Goal: Information Seeking & Learning: Learn about a topic

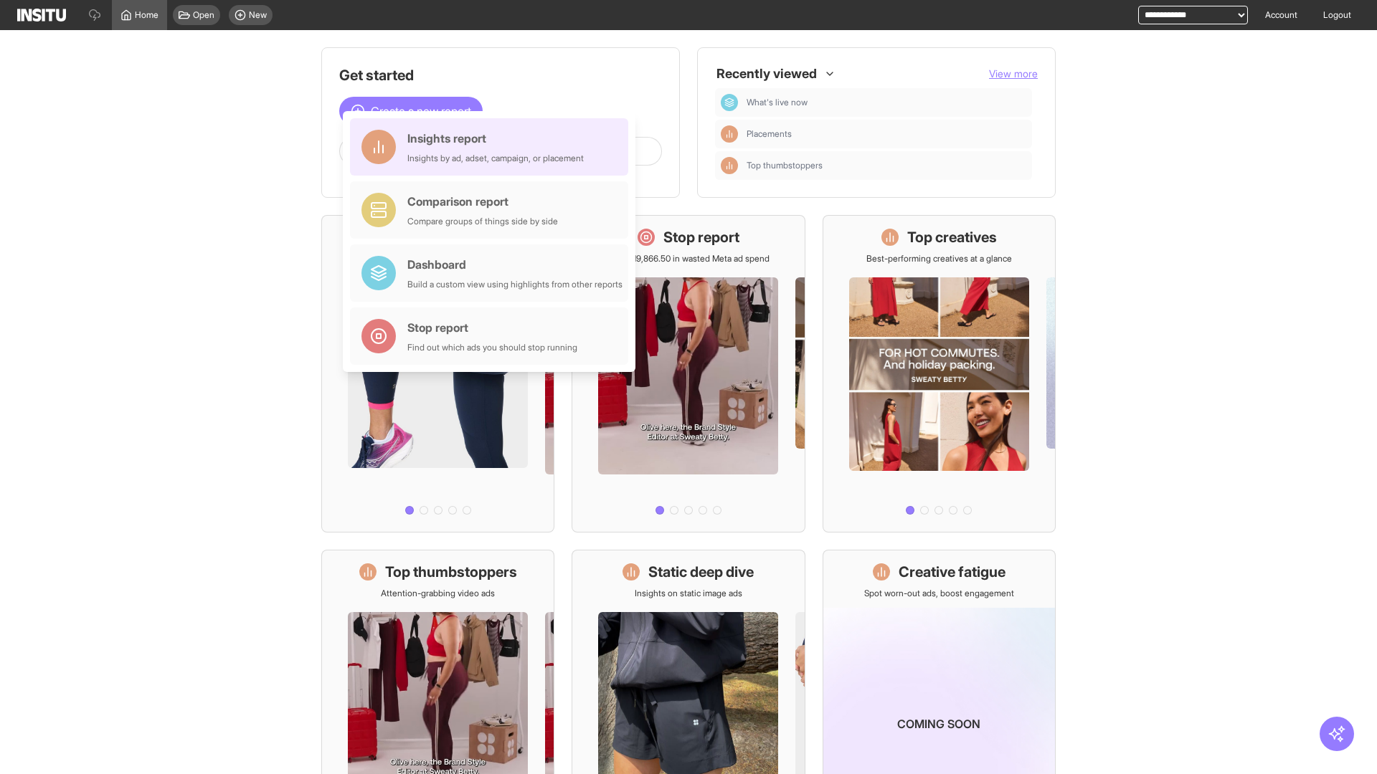
click at [493, 147] on div "Insights report Insights by ad, adset, campaign, or placement" at bounding box center [495, 147] width 176 height 34
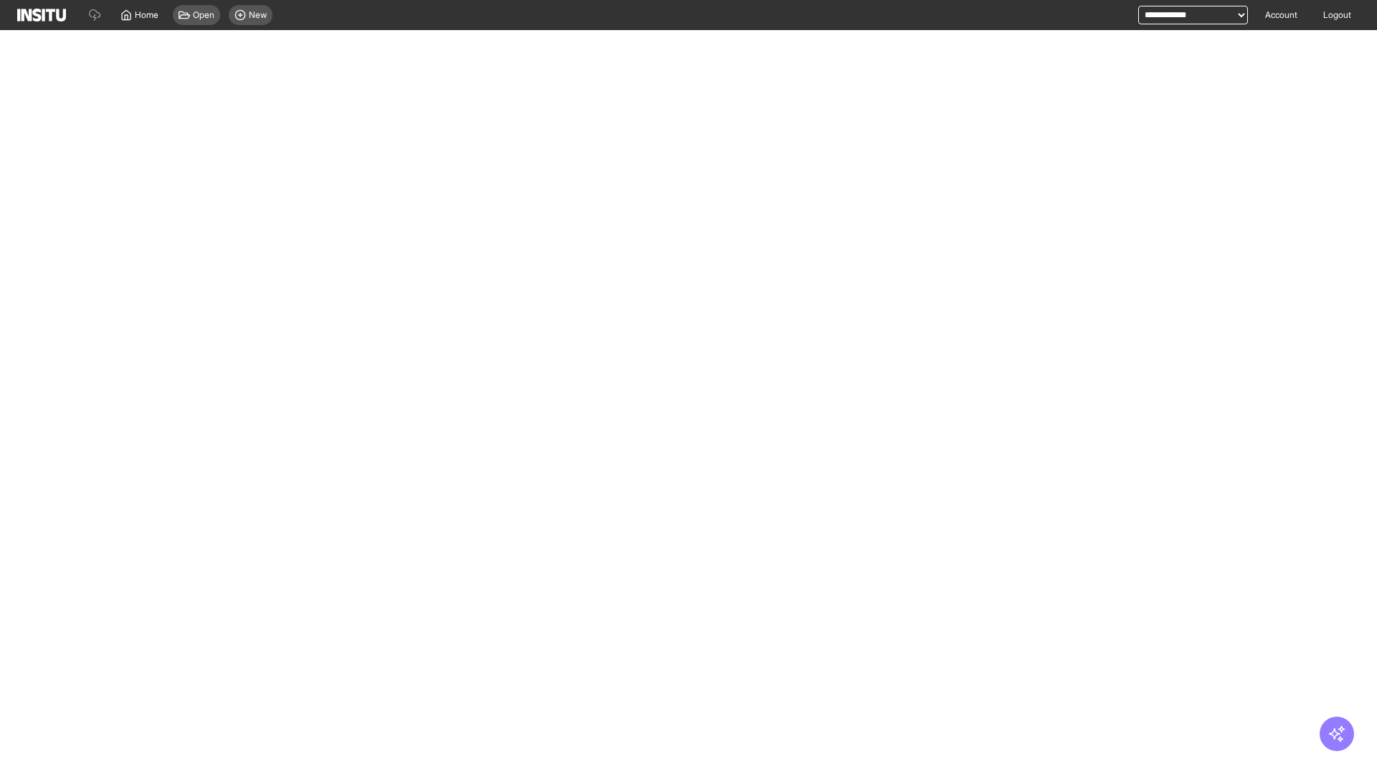
select select "**"
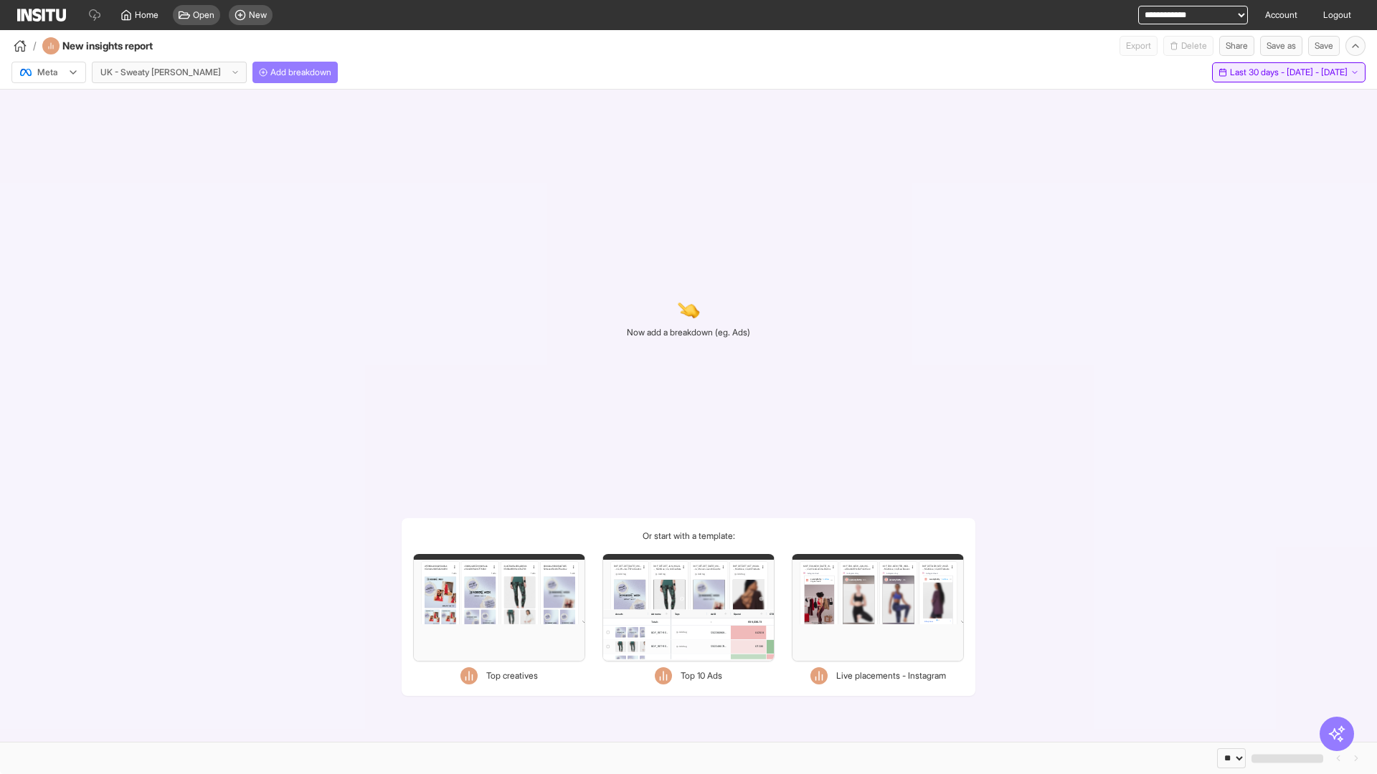
click at [1261, 72] on span "Last 30 days - [DATE] - [DATE]" at bounding box center [1289, 72] width 118 height 11
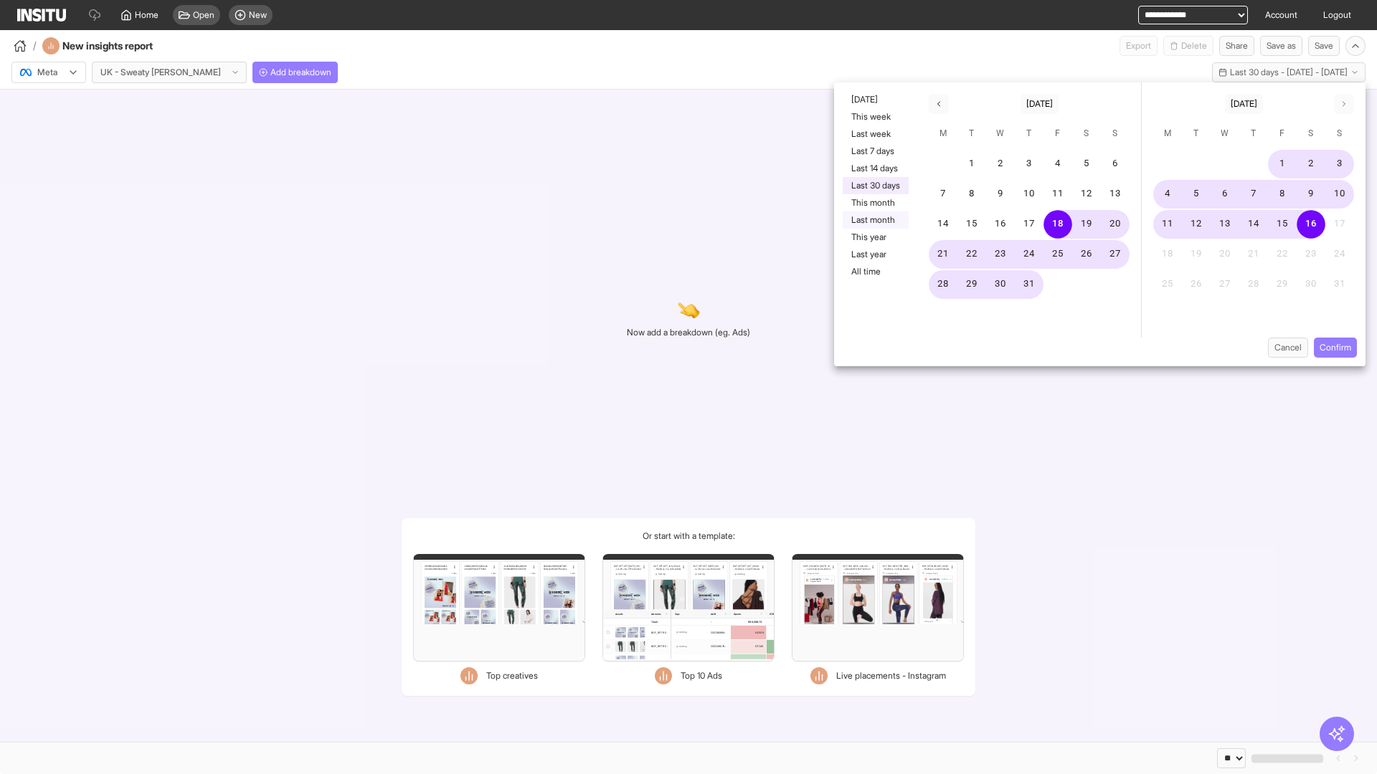
click at [874, 220] on button "Last month" at bounding box center [876, 220] width 66 height 17
